Goal: Find specific page/section

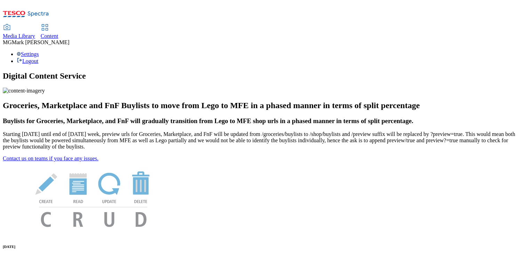
click at [58, 33] on span "Content" at bounding box center [50, 36] width 18 height 6
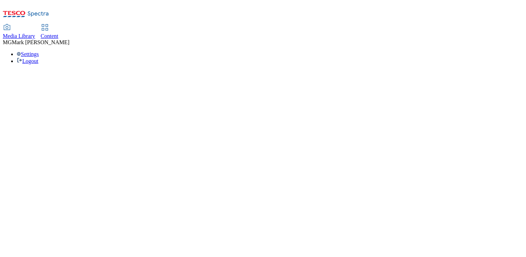
select select "flare-phones-uk"
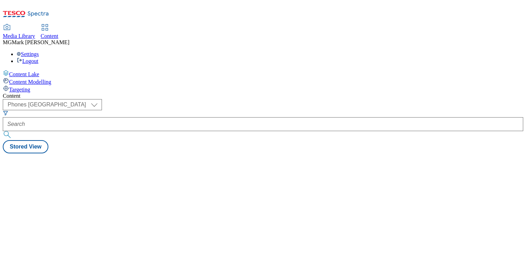
click at [35, 33] on div "Media Library" at bounding box center [19, 36] width 32 height 6
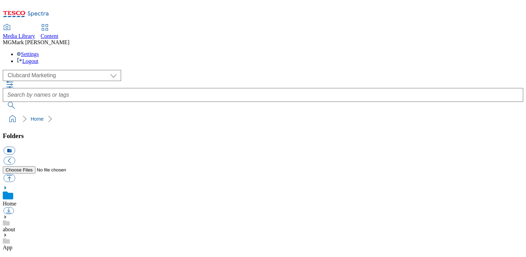
scroll to position [0, 0]
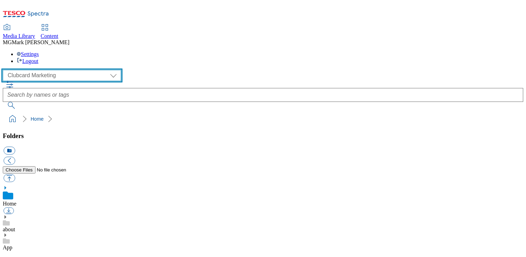
click at [39, 70] on select "Clubcard Marketing Dotcom UK FnF Stores GHS Marketing UK GHS Product UK GHS ROI…" at bounding box center [62, 75] width 118 height 11
select select "flare-ghs-mktg"
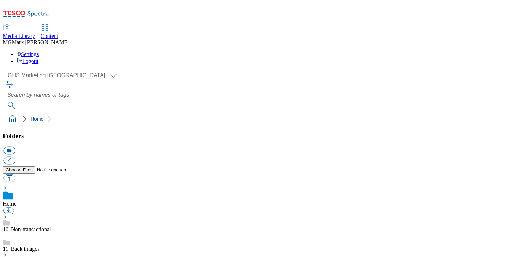
scroll to position [520, 0]
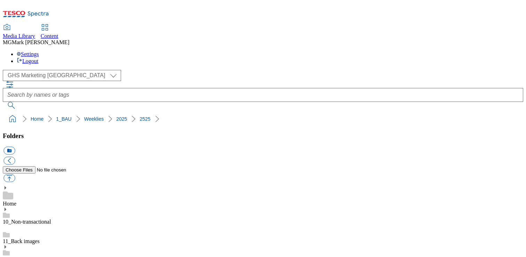
scroll to position [226, 0]
